Goal: Task Accomplishment & Management: Use online tool/utility

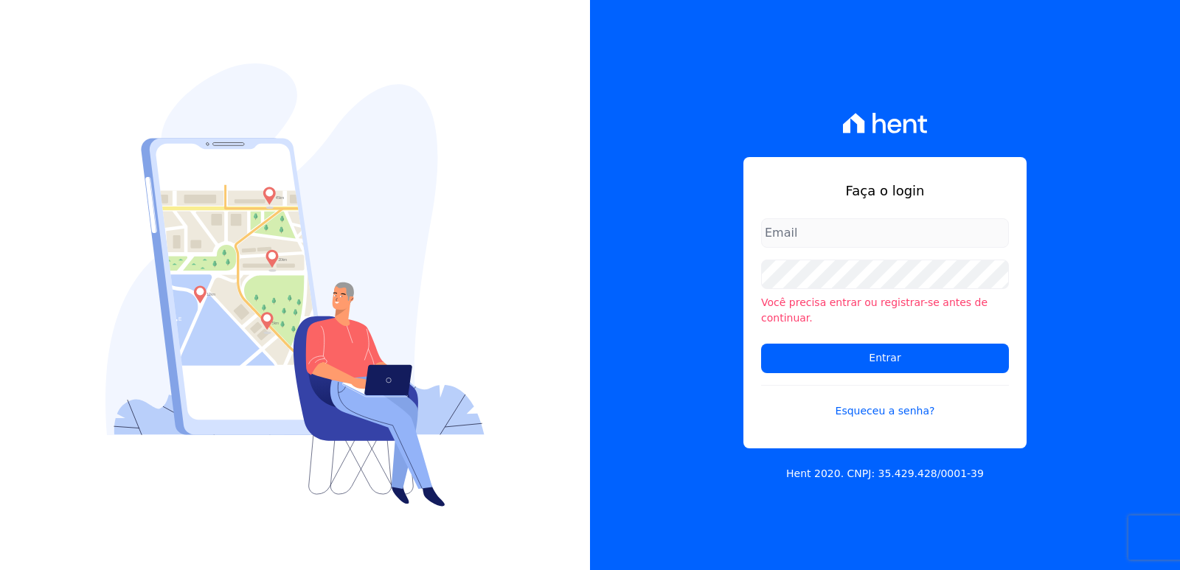
type input "[EMAIL_ADDRESS][DOMAIN_NAME]"
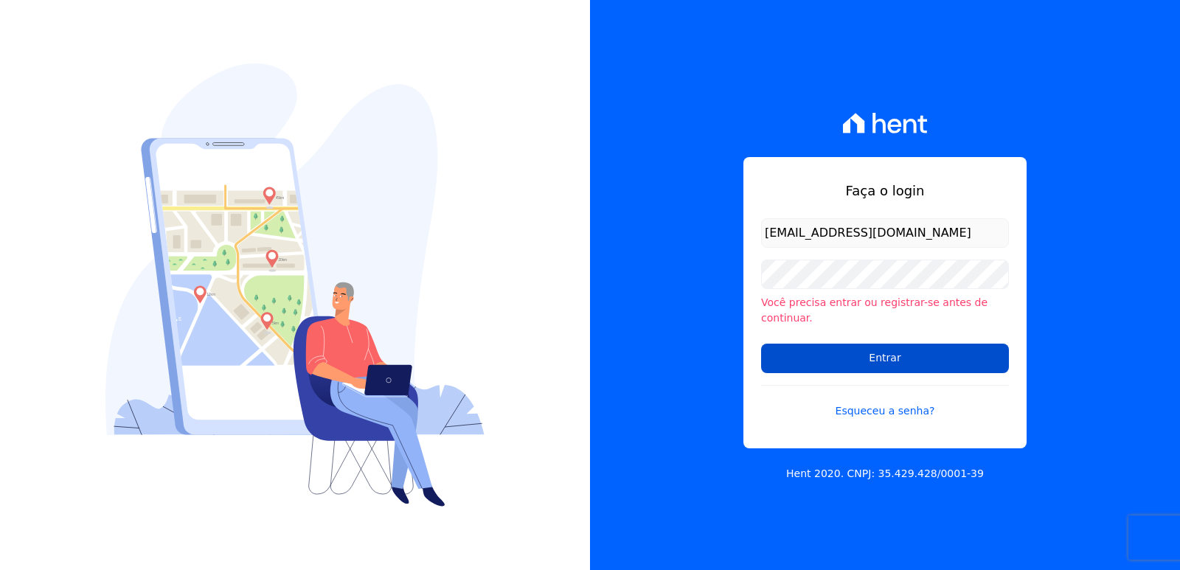
drag, startPoint x: 780, startPoint y: 332, endPoint x: 786, endPoint y: 364, distance: 32.3
click at [783, 340] on form "administrativo3@fontanive.com.br Você precisa entrar ou registrar-se antes de c…" at bounding box center [885, 327] width 248 height 218
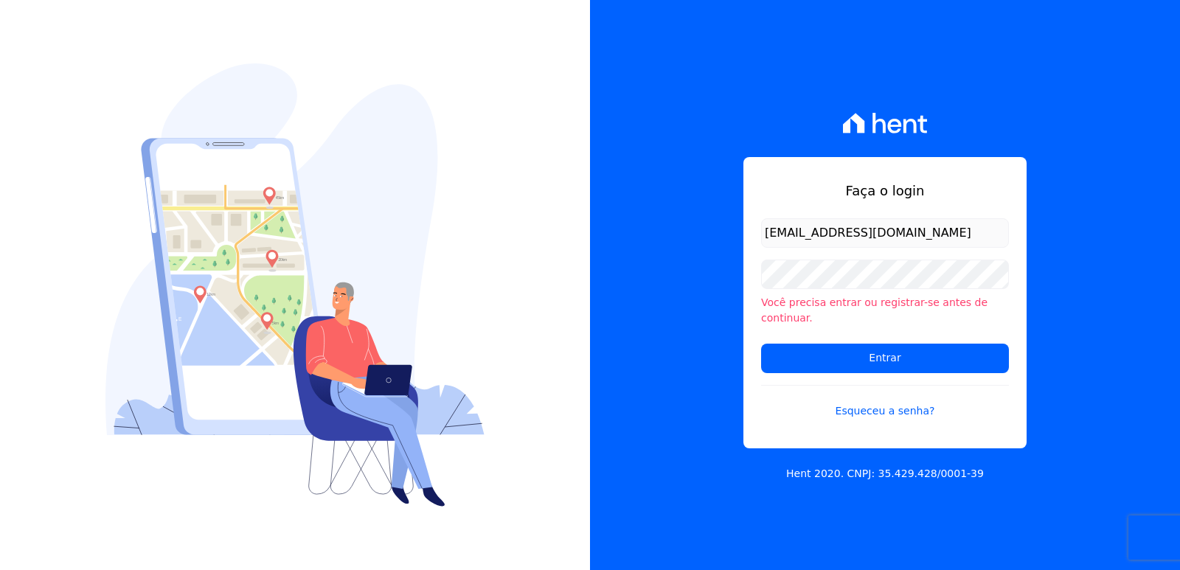
click at [789, 368] on form "administrativo3@fontanive.com.br Você precisa entrar ou registrar-se antes de c…" at bounding box center [885, 327] width 248 height 218
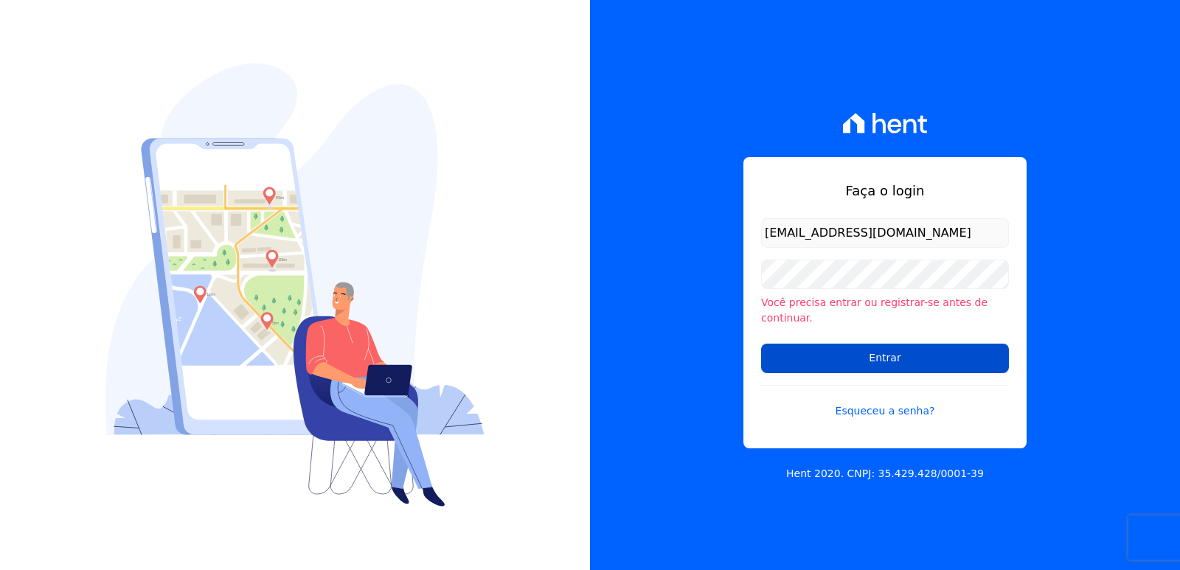
click at [791, 360] on input "Entrar" at bounding box center [885, 359] width 248 height 30
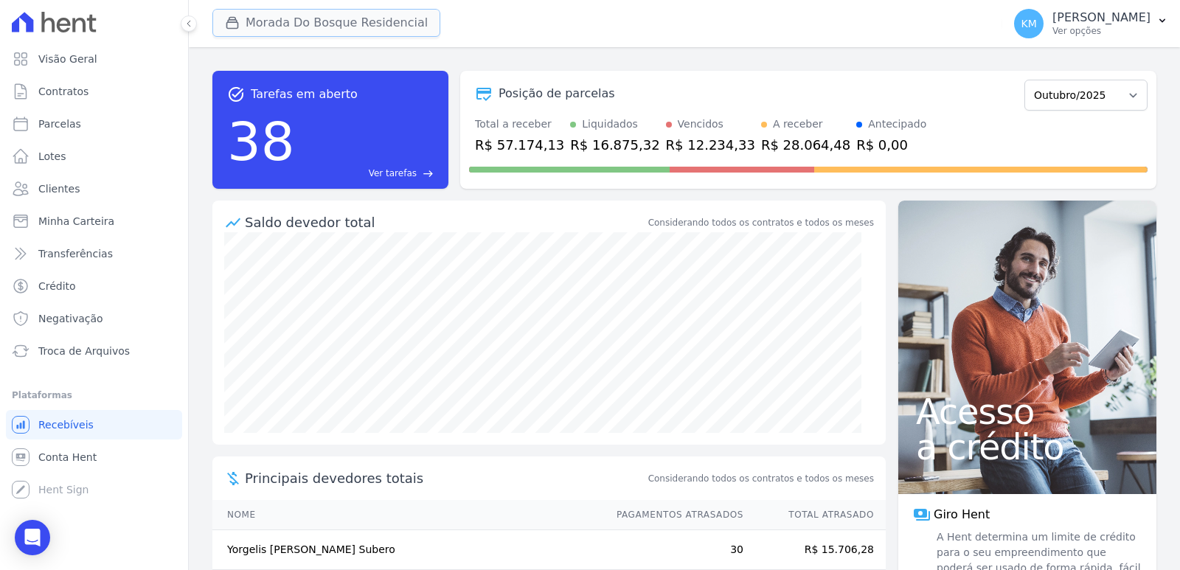
click at [308, 24] on button "Morada Do Bosque Residencial" at bounding box center [326, 23] width 228 height 28
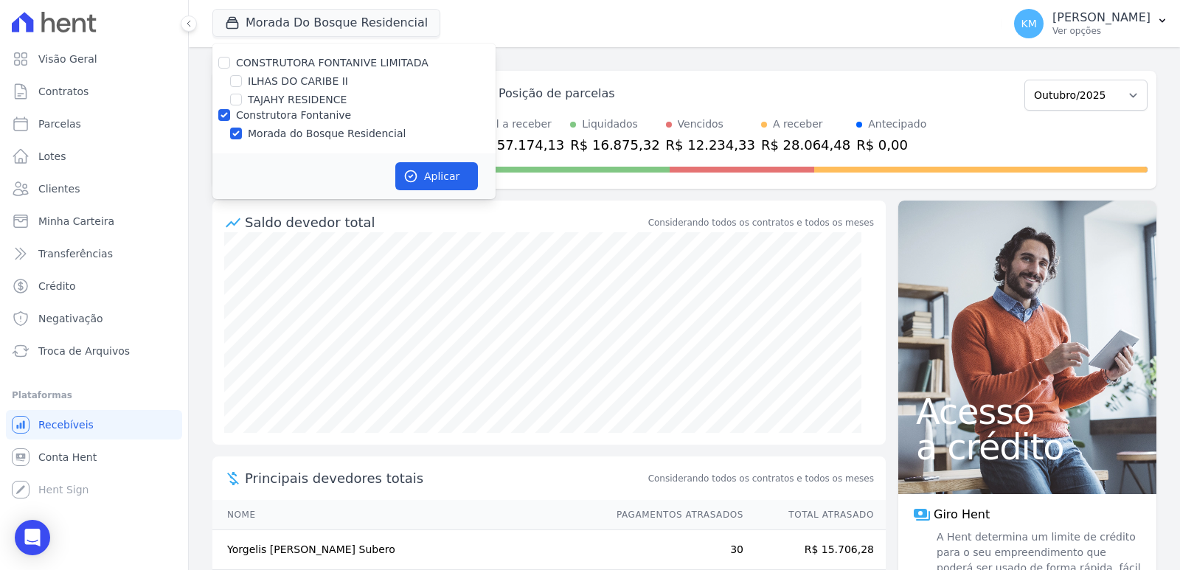
click at [227, 101] on div "TAJAHY RESIDENCE" at bounding box center [353, 99] width 283 height 15
click at [238, 102] on input "TAJAHY RESIDENCE" at bounding box center [236, 100] width 12 height 12
checkbox input "true"
click at [226, 114] on input "Construtora Fontanive" at bounding box center [224, 115] width 12 height 12
checkbox input "false"
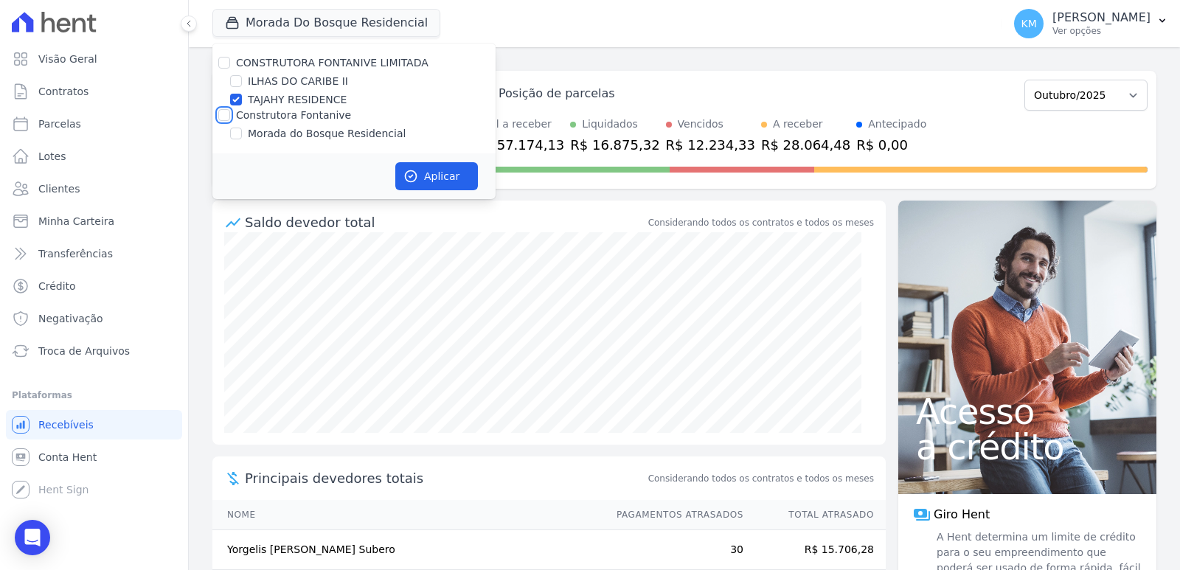
checkbox input "false"
click at [406, 179] on icon "button" at bounding box center [411, 176] width 11 height 11
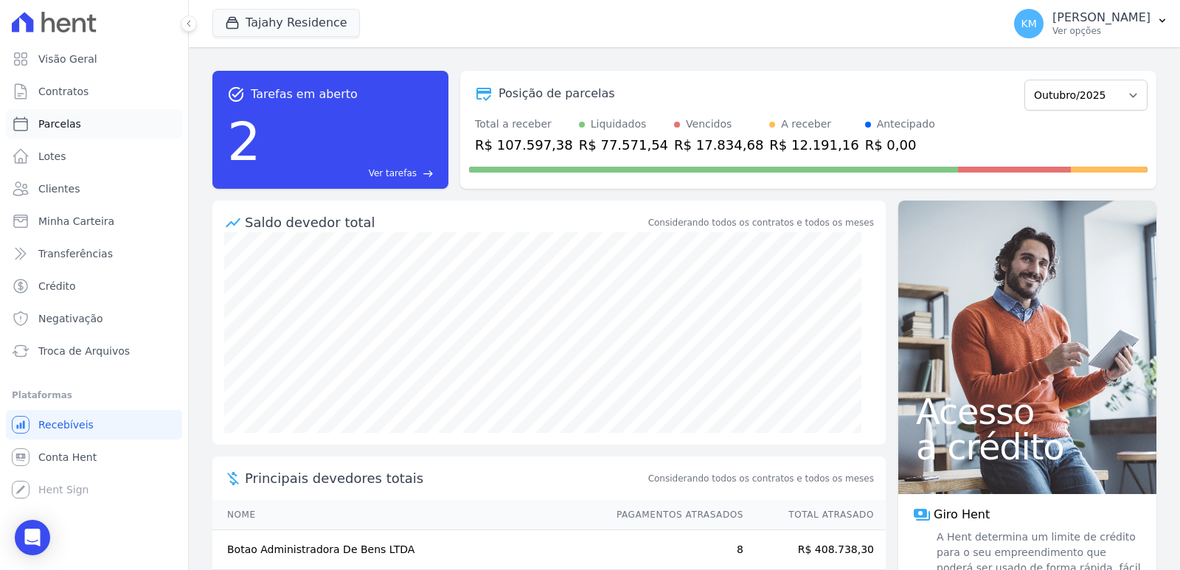
click at [38, 128] on span "Parcelas" at bounding box center [59, 124] width 43 height 15
select select
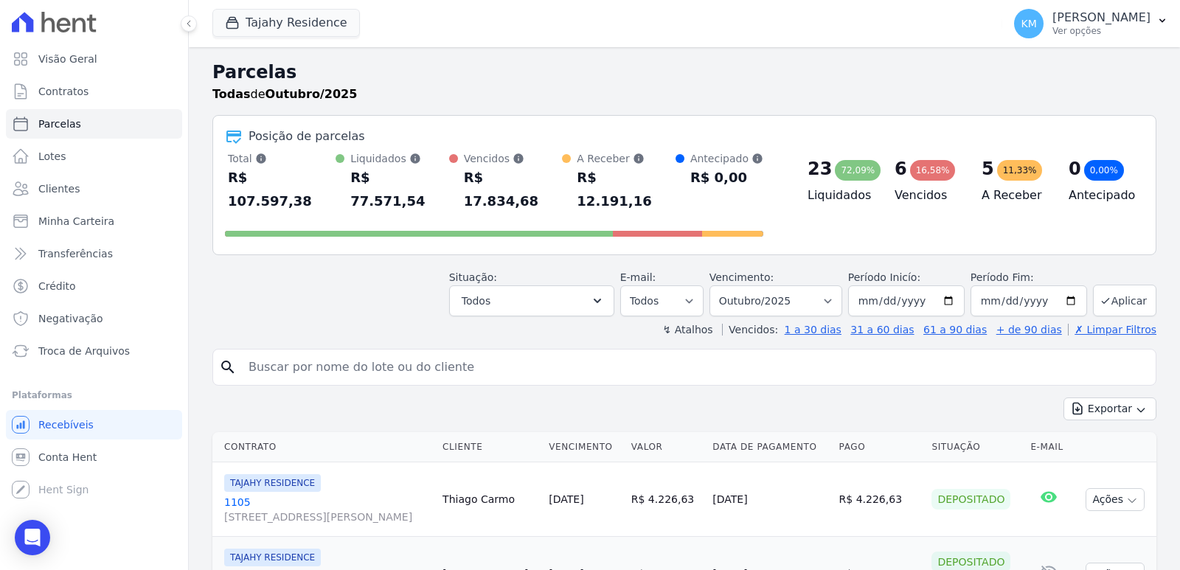
click at [425, 353] on input "search" at bounding box center [695, 368] width 910 height 30
type input "botao"
select select
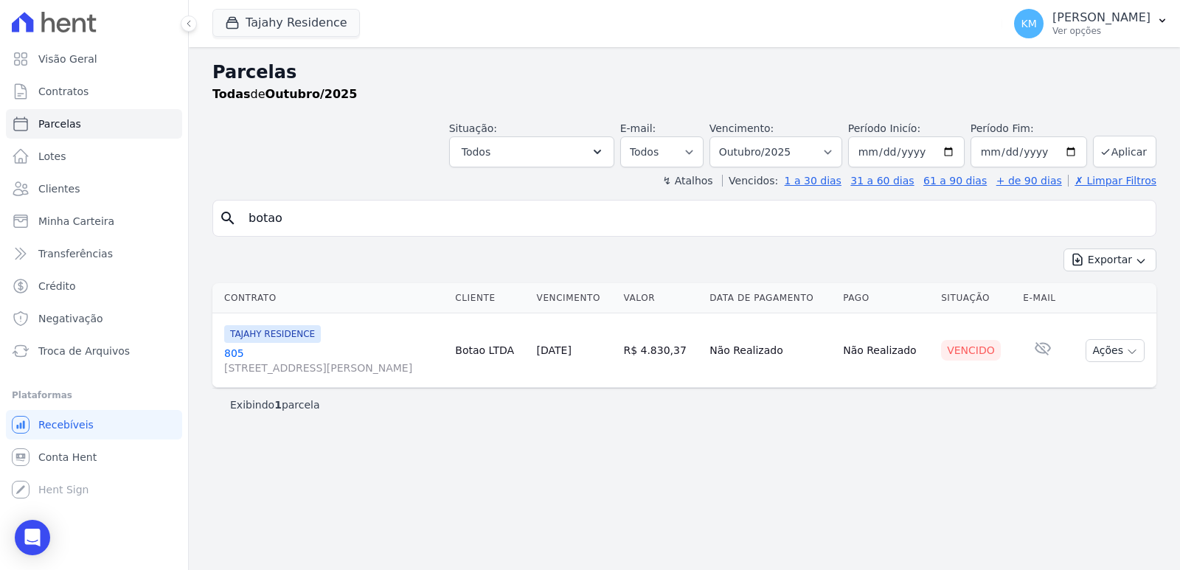
click at [230, 347] on link "805 [STREET_ADDRESS][PERSON_NAME]" at bounding box center [333, 361] width 219 height 30
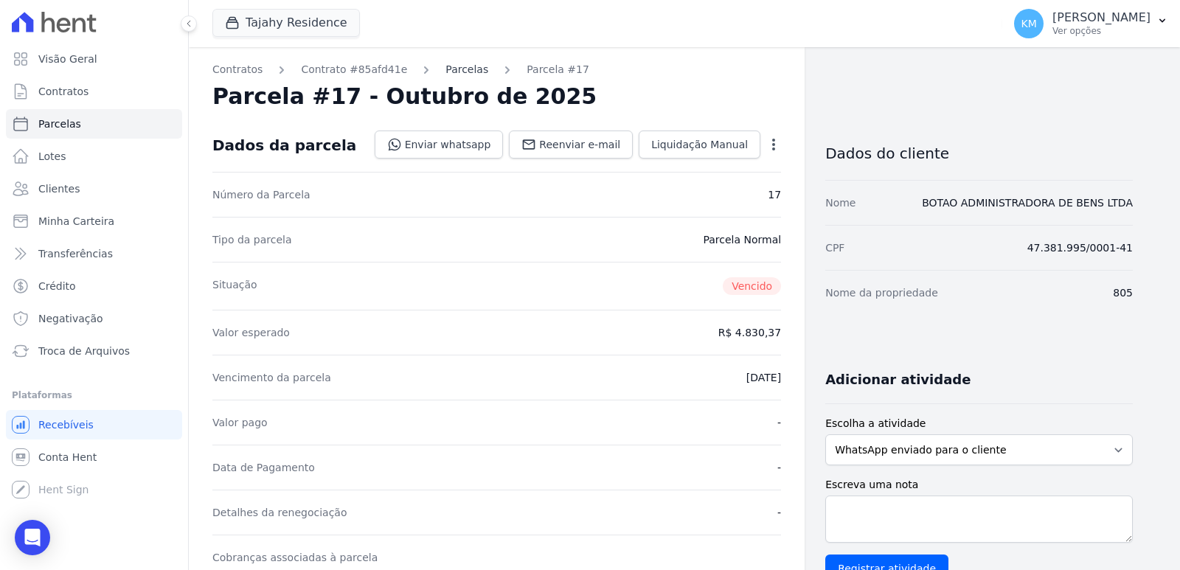
click at [446, 71] on link "Parcelas" at bounding box center [467, 69] width 43 height 15
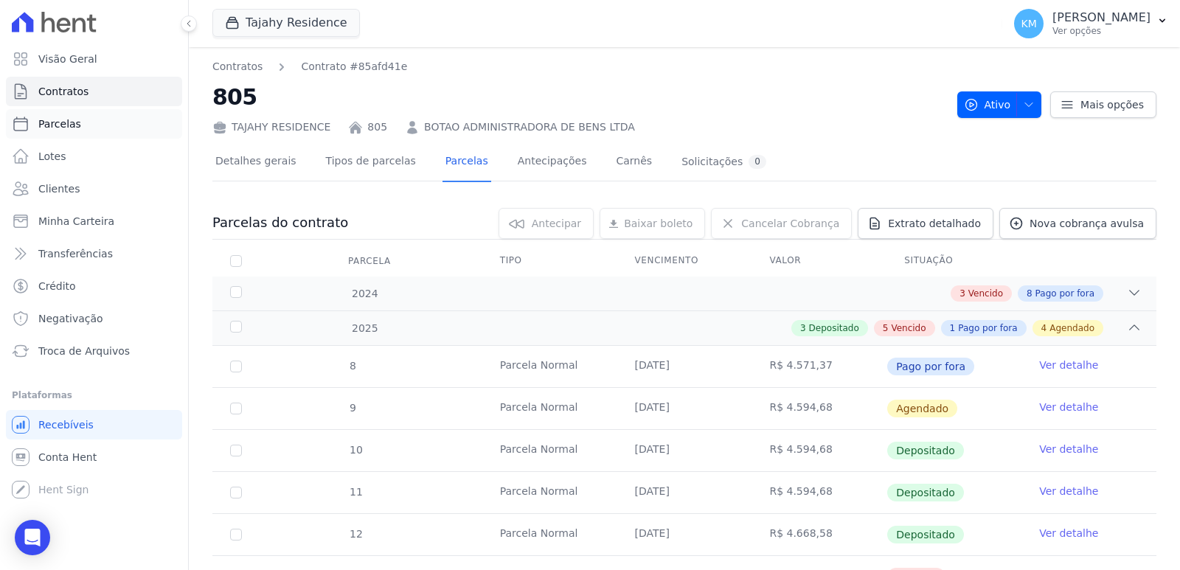
click at [81, 119] on link "Parcelas" at bounding box center [94, 124] width 176 height 30
select select
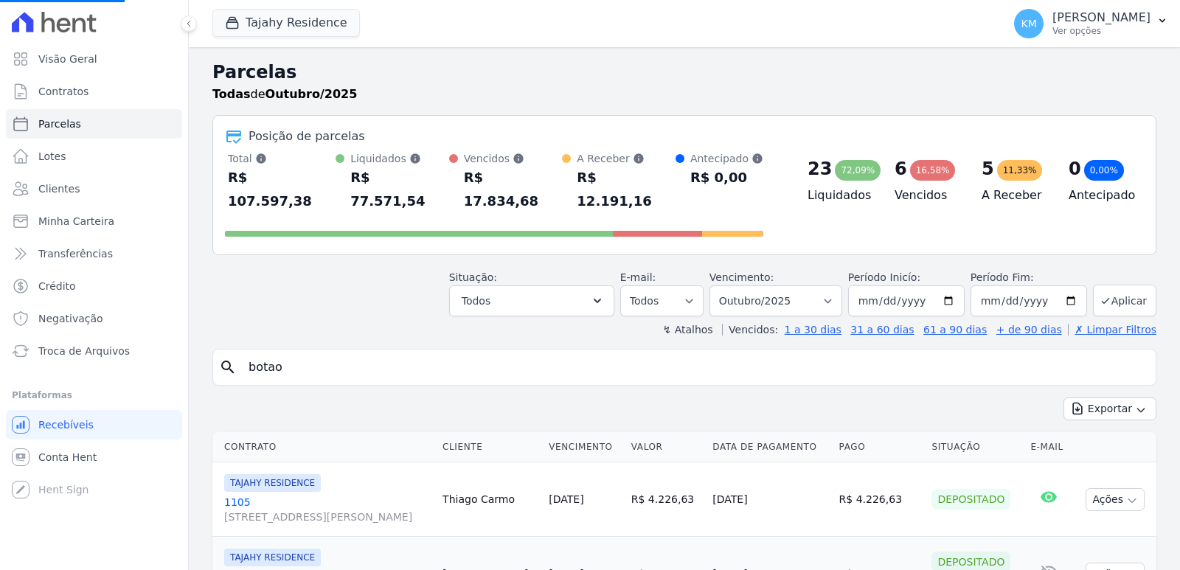
select select
click at [454, 353] on input "search" at bounding box center [695, 368] width 910 height 30
type input "[PERSON_NAME]"
select select
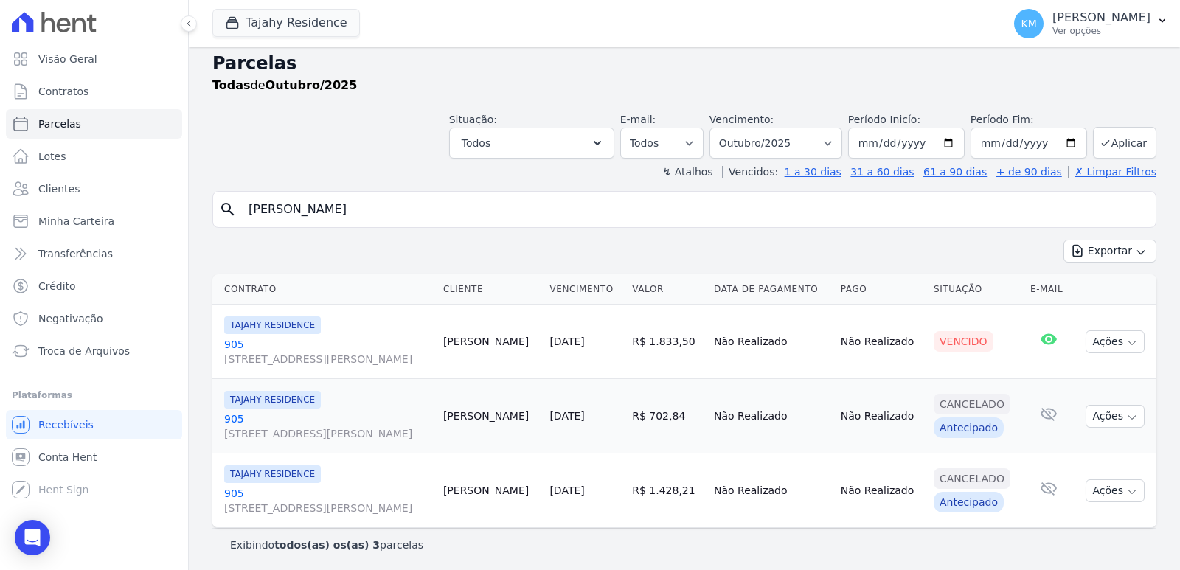
scroll to position [12, 0]
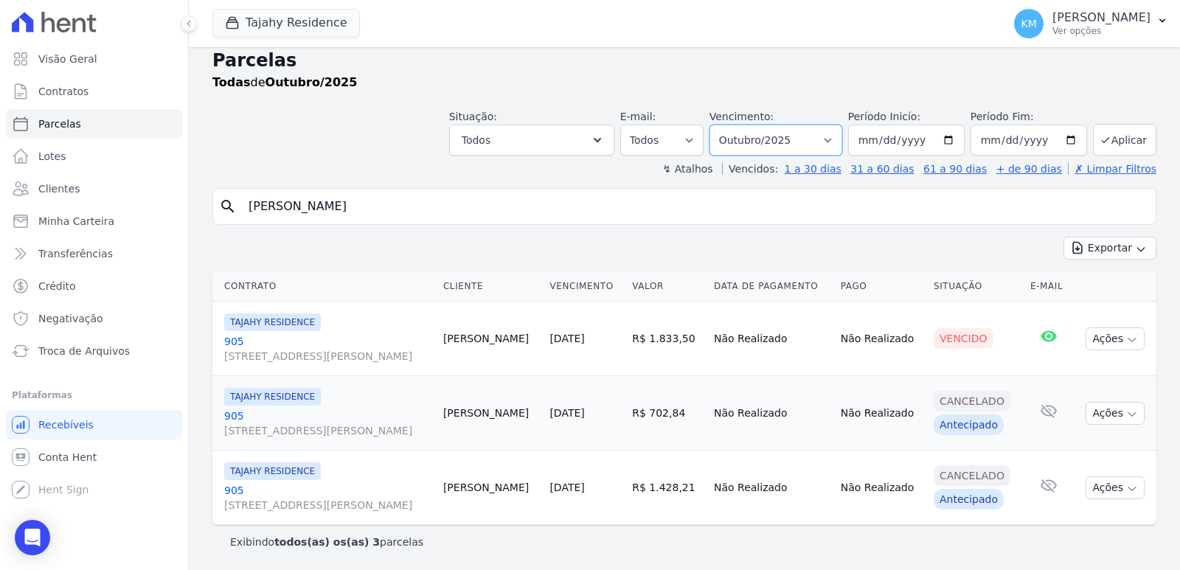
click at [794, 138] on select "Filtrar por período ──────── Todos os meses Março/2024 Abril/2024 Maio/2024 Jun…" at bounding box center [776, 140] width 133 height 31
click at [791, 142] on select "Filtrar por período ──────── Todos os meses Março/2024 Abril/2024 Maio/2024 Jun…" at bounding box center [776, 140] width 133 height 31
click at [779, 129] on select "Filtrar por período ──────── Todos os meses Março/2024 Abril/2024 Maio/2024 Jun…" at bounding box center [776, 140] width 133 height 31
select select "09/2025"
click at [718, 125] on select "Filtrar por período ──────── Todos os meses Março/2024 Abril/2024 Maio/2024 Jun…" at bounding box center [776, 140] width 133 height 31
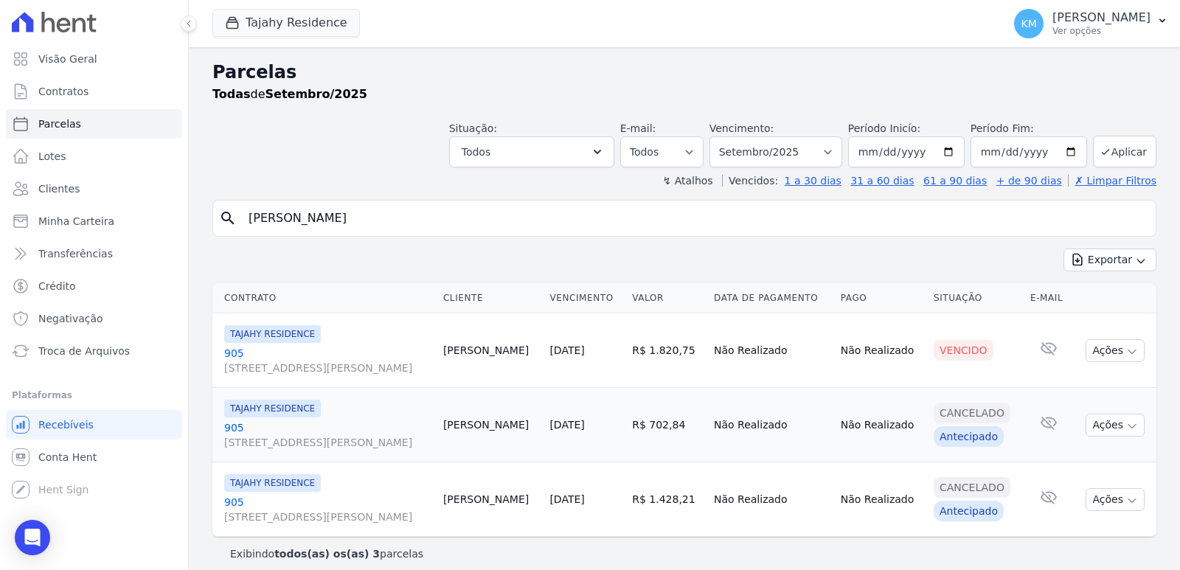
select select
